Goal: Information Seeking & Learning: Obtain resource

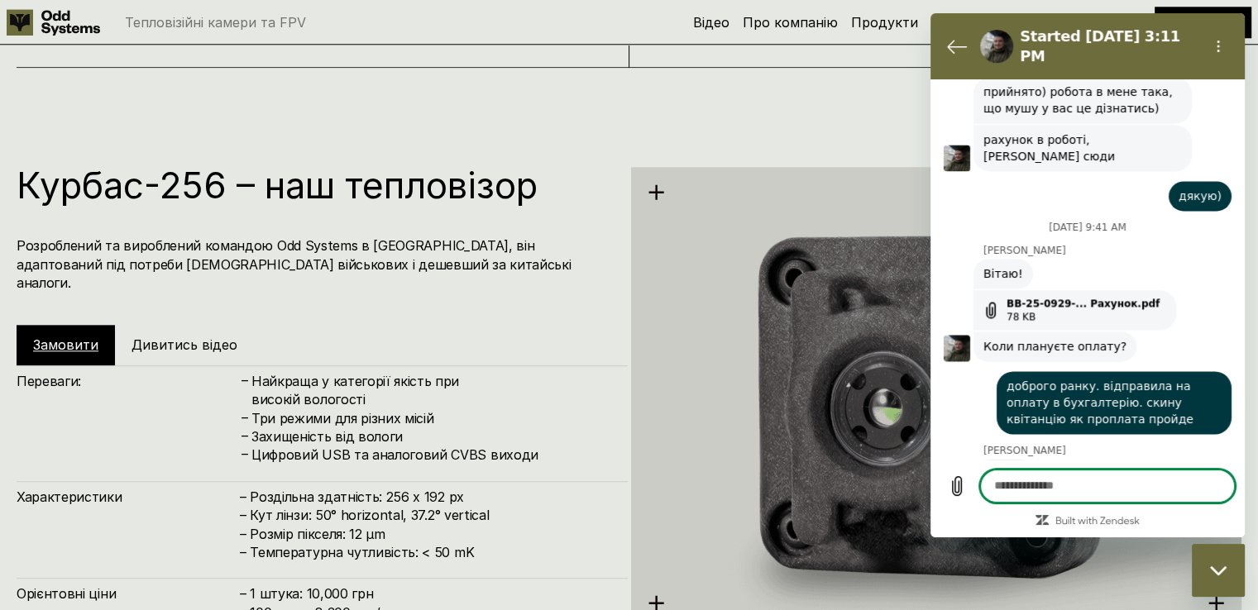
scroll to position [2212, 0]
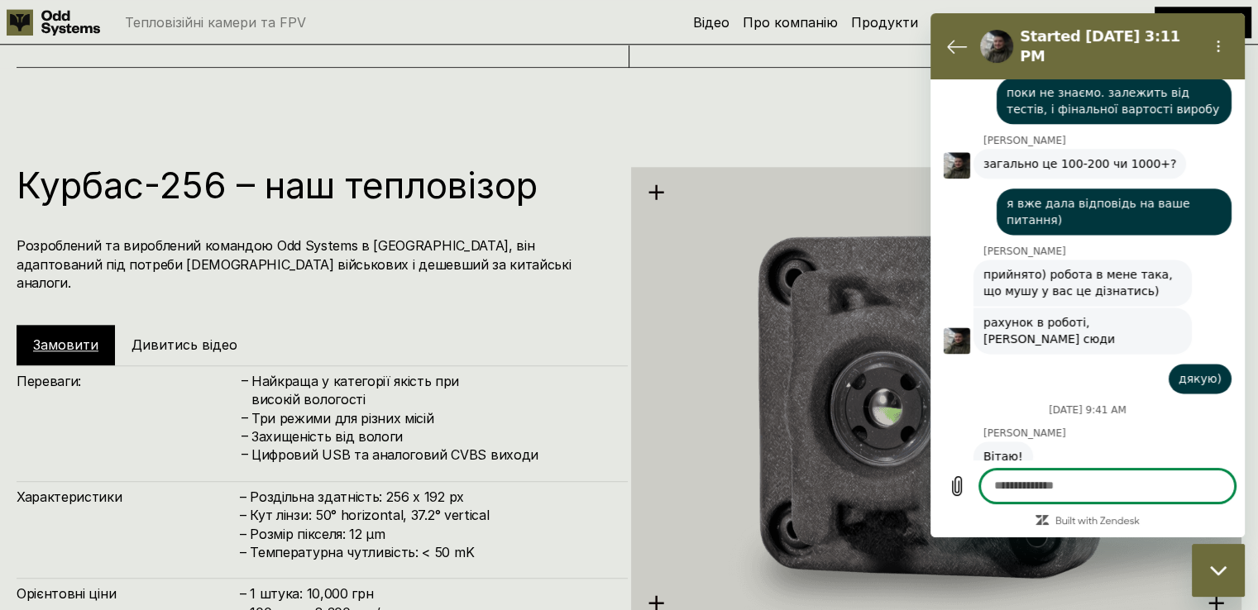
click at [882, 110] on div "Курбас-256 – наш тепловізор Розроблений та вироблений командою Odd Systems в Ук…" at bounding box center [629, 373] width 1258 height 610
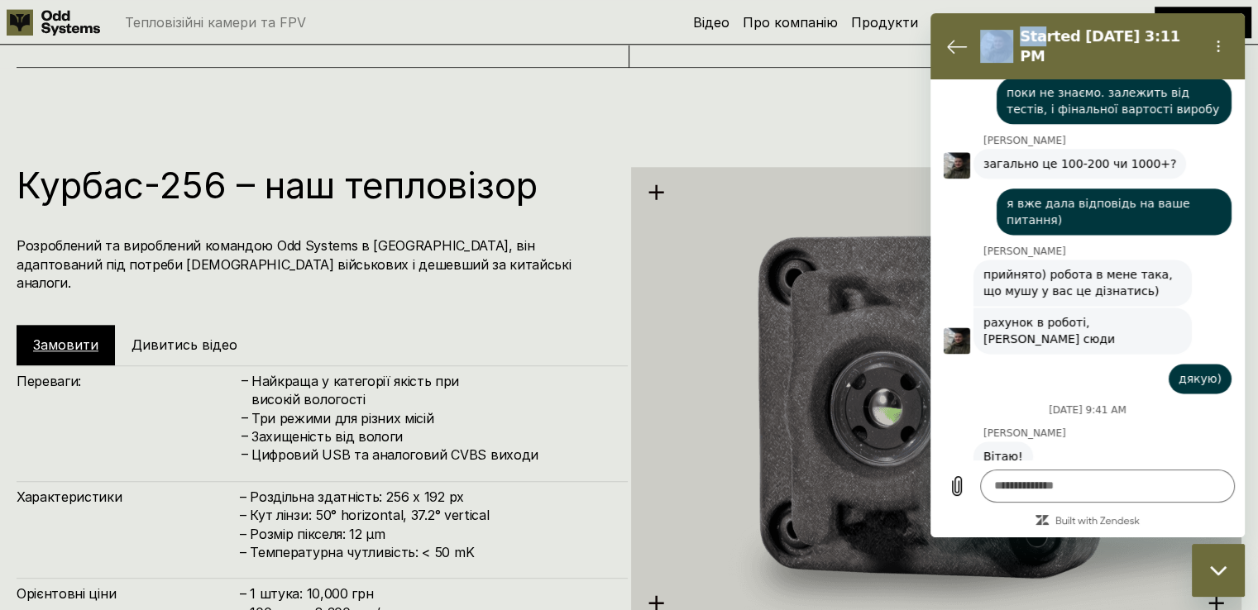
drag, startPoint x: 986, startPoint y: 68, endPoint x: 921, endPoint y: 111, distance: 78.2
click at [930, 111] on html "Started Sep 29 at 3:11 PM September 29 at 3:11 PM Odd Systems Odd Systems says:…" at bounding box center [1087, 275] width 314 height 524
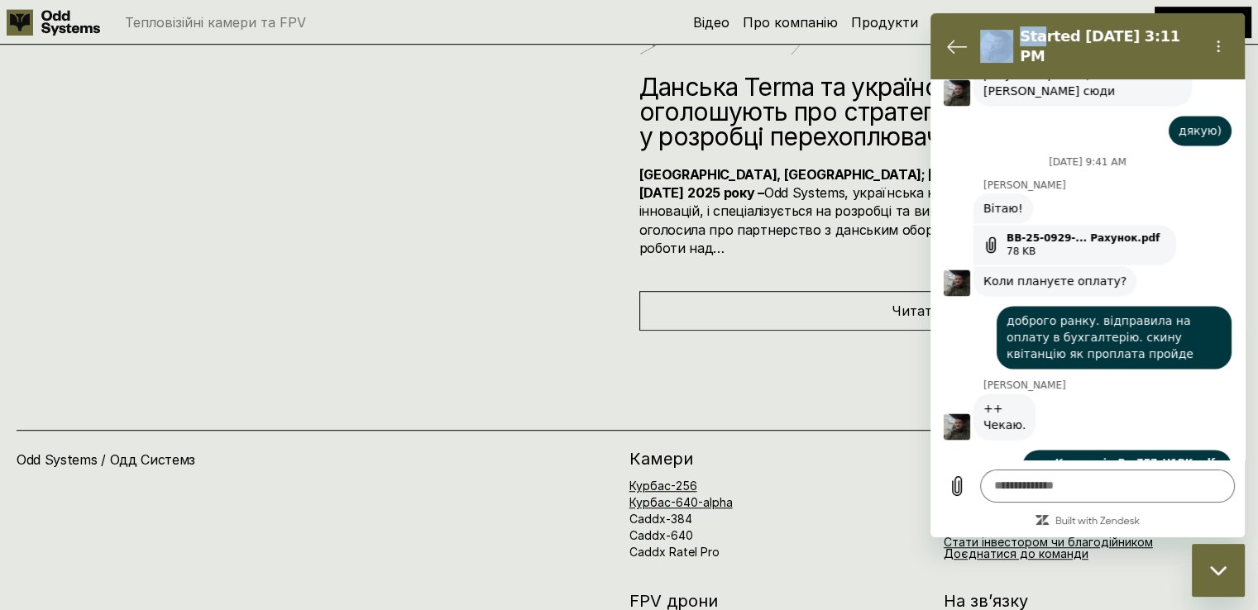
scroll to position [2377, 0]
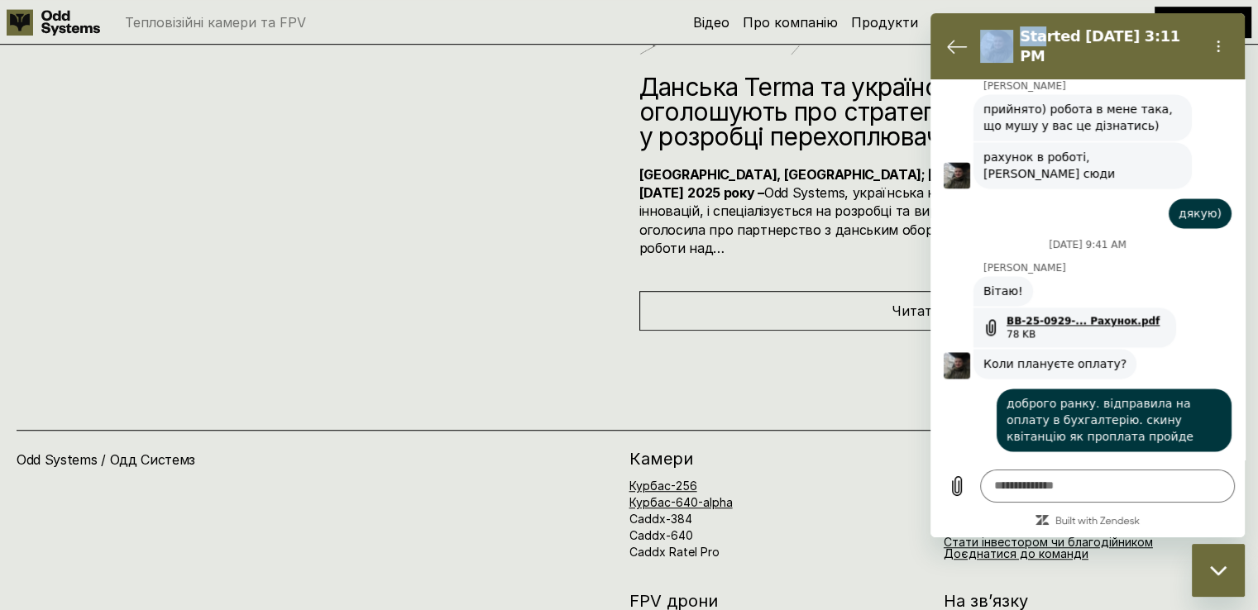
click at [1044, 314] on link "BB-25-0929-... Рахунок.pdf" at bounding box center [1083, 320] width 153 height 13
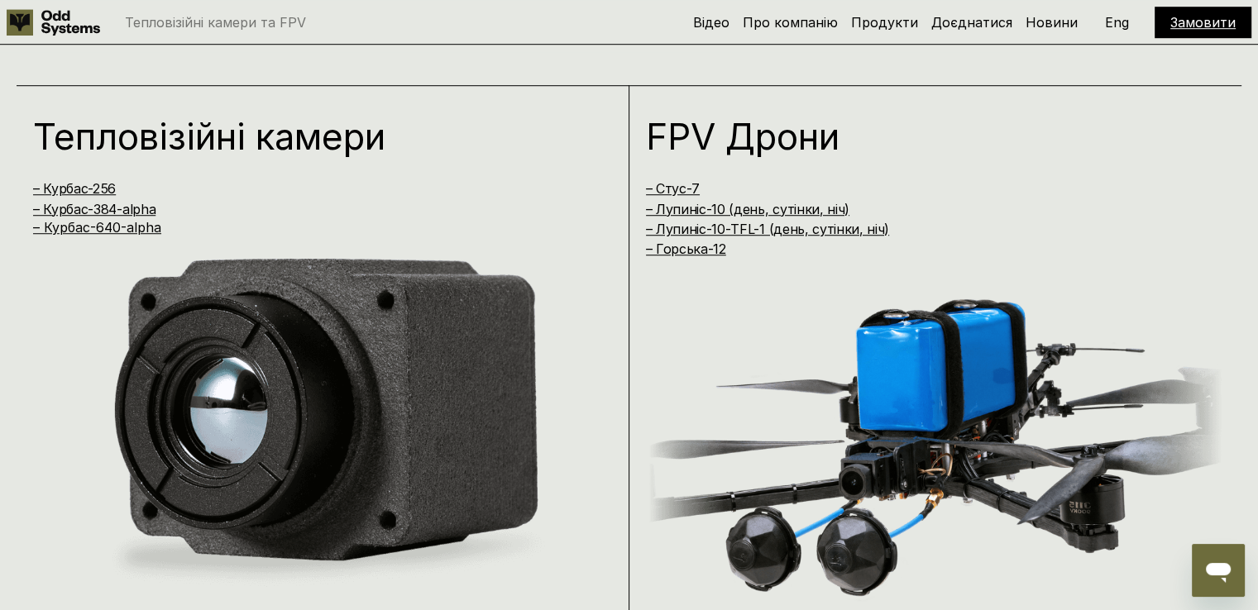
click at [1228, 583] on icon "Open messaging window" at bounding box center [1218, 571] width 30 height 30
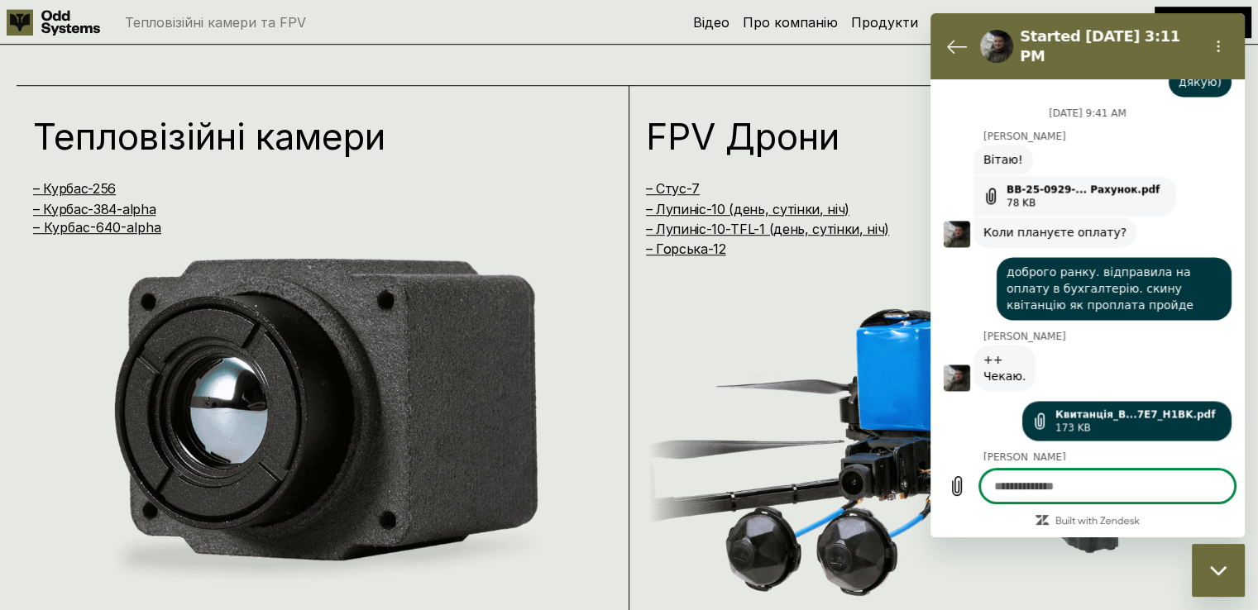
scroll to position [2460, 0]
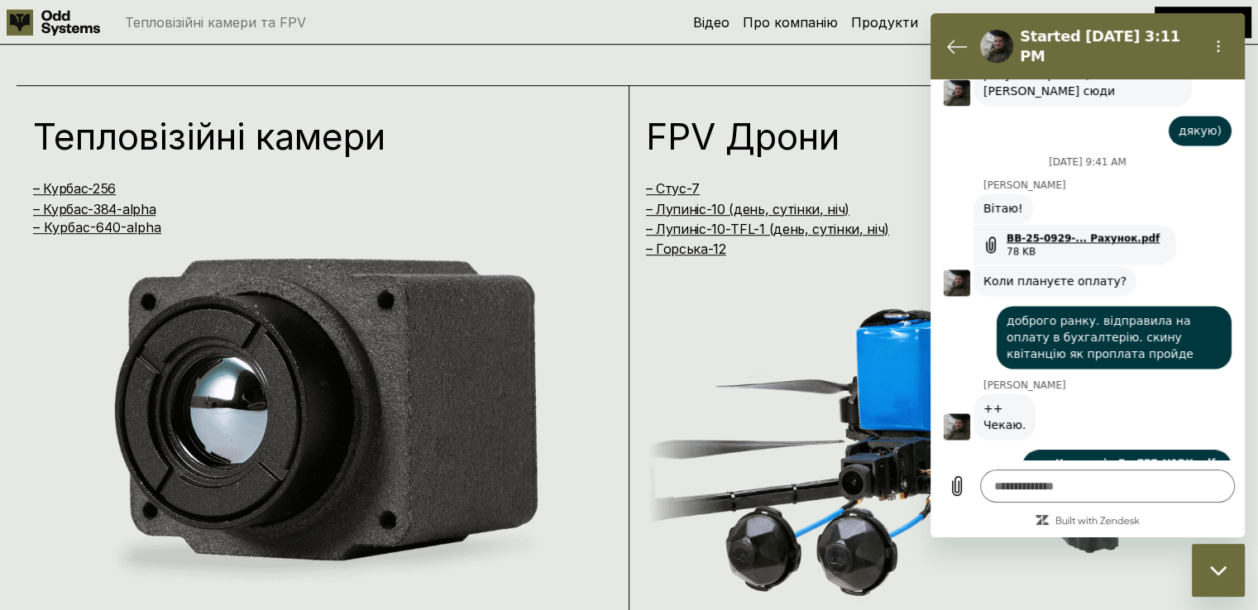
click at [1034, 232] on link "BB-25-0929-... Рахунок.pdf" at bounding box center [1083, 238] width 153 height 13
type textarea "*"
